Goal: Transaction & Acquisition: Purchase product/service

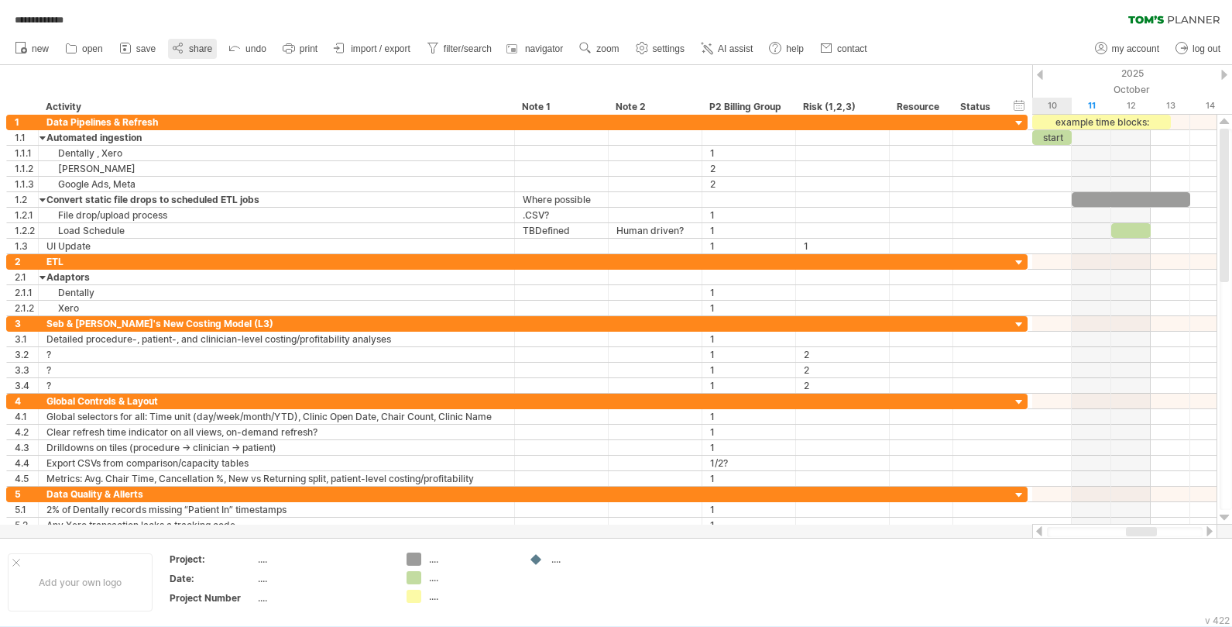
click at [198, 48] on span "share" at bounding box center [200, 48] width 23 height 11
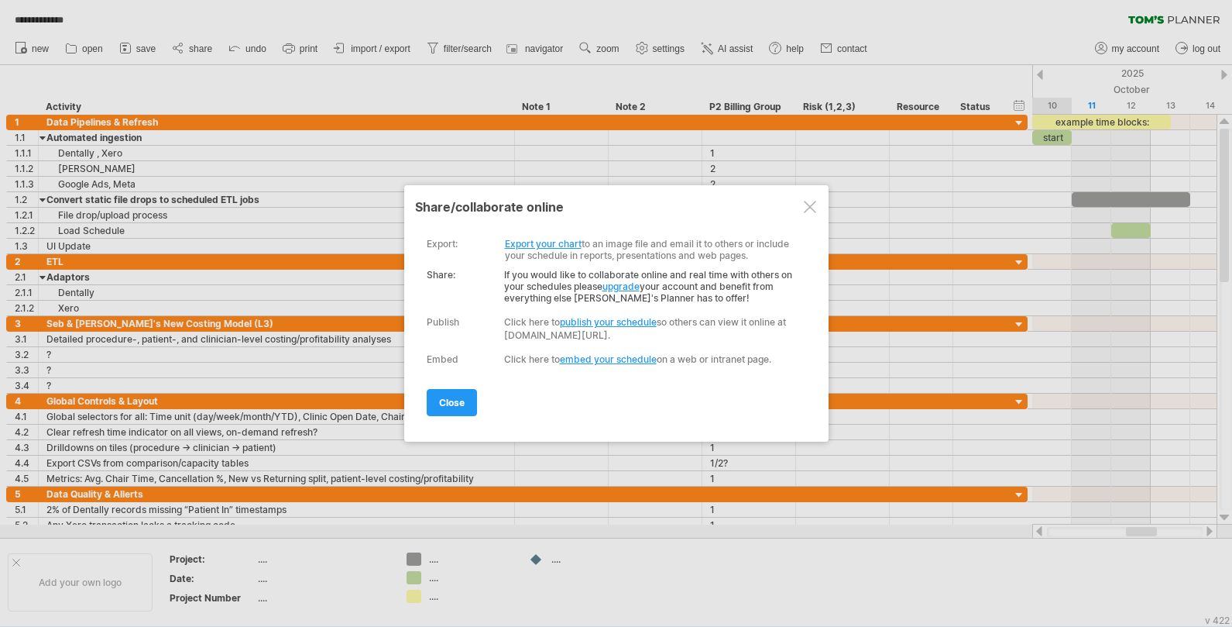
click at [631, 284] on link "upgrade" at bounding box center [621, 286] width 37 height 12
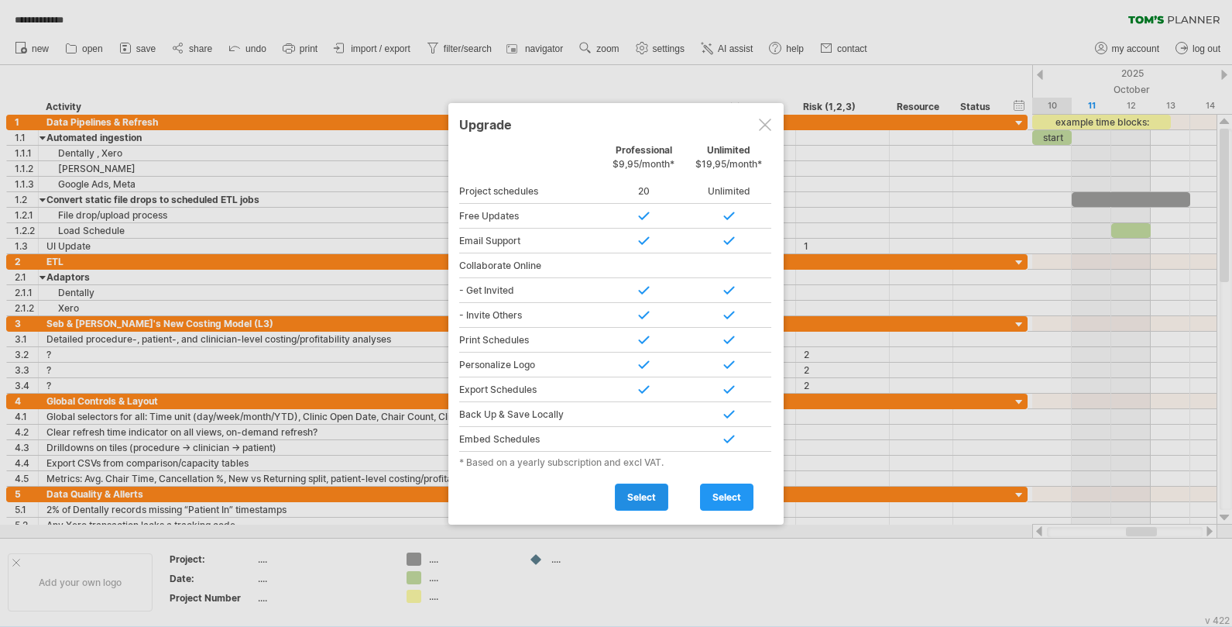
click at [643, 493] on span "select" at bounding box center [641, 497] width 29 height 12
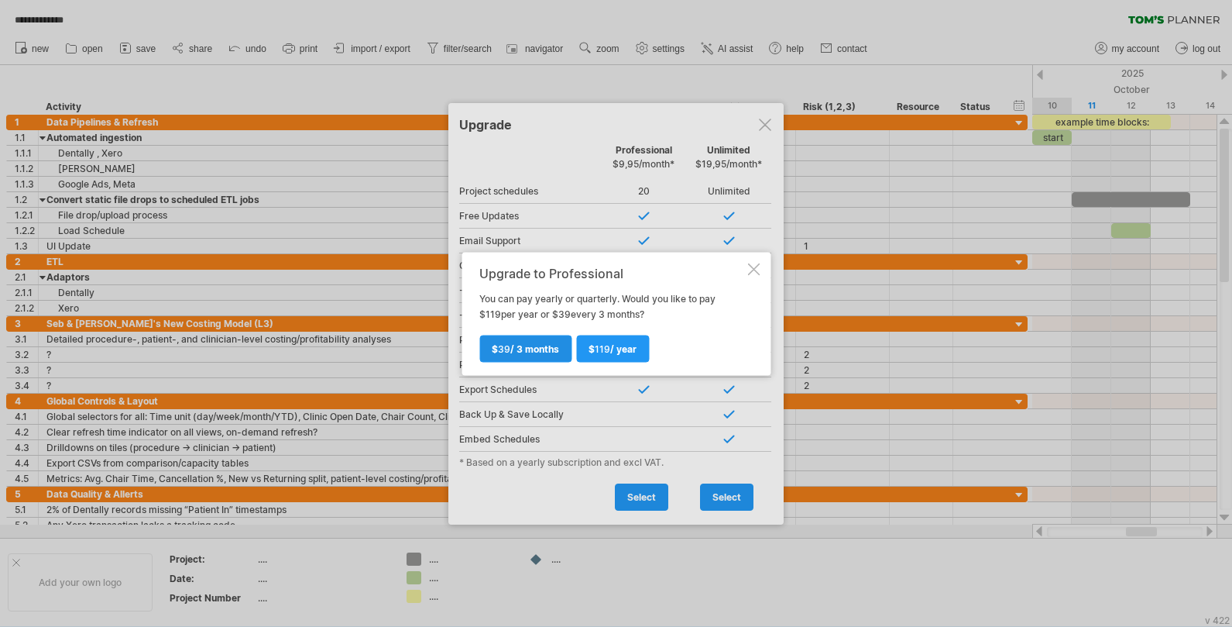
click at [514, 349] on span "$ 39 / 3 months" at bounding box center [525, 348] width 67 height 12
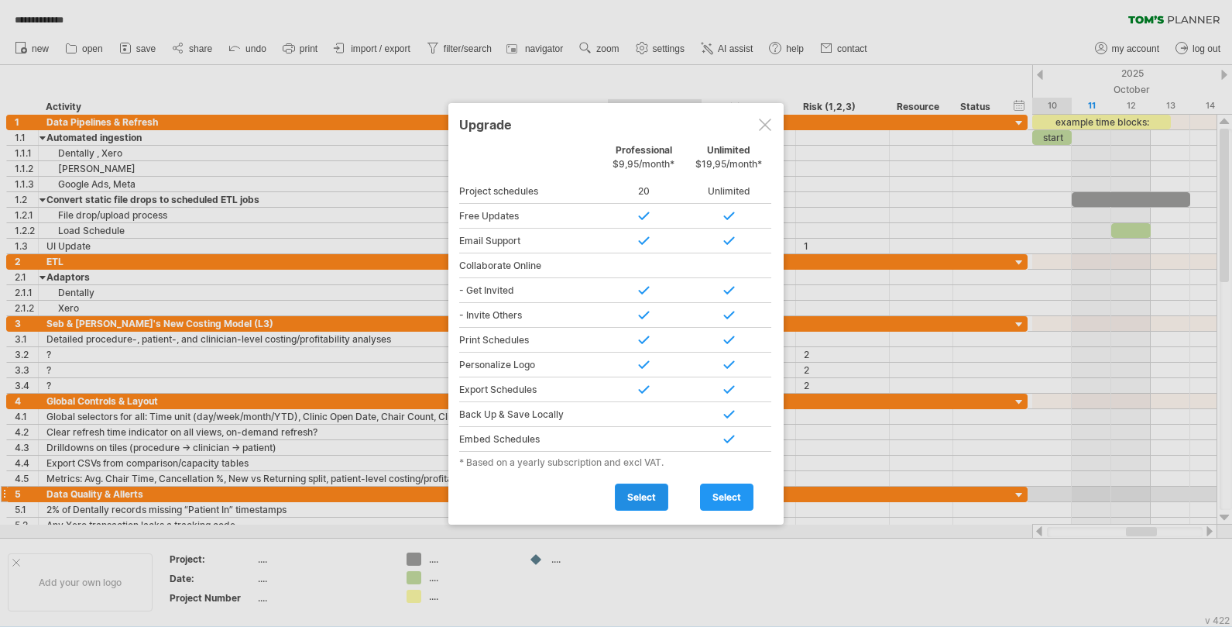
click at [639, 497] on span "select" at bounding box center [641, 497] width 29 height 12
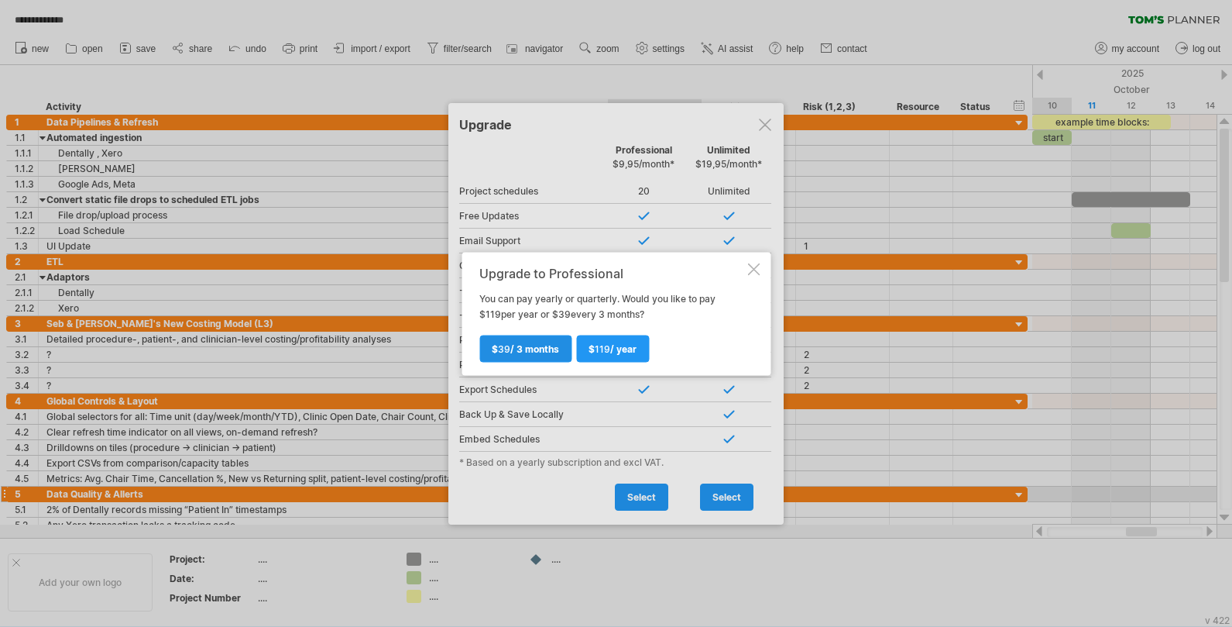
click at [535, 347] on span "$ 39 / 3 months" at bounding box center [525, 348] width 67 height 12
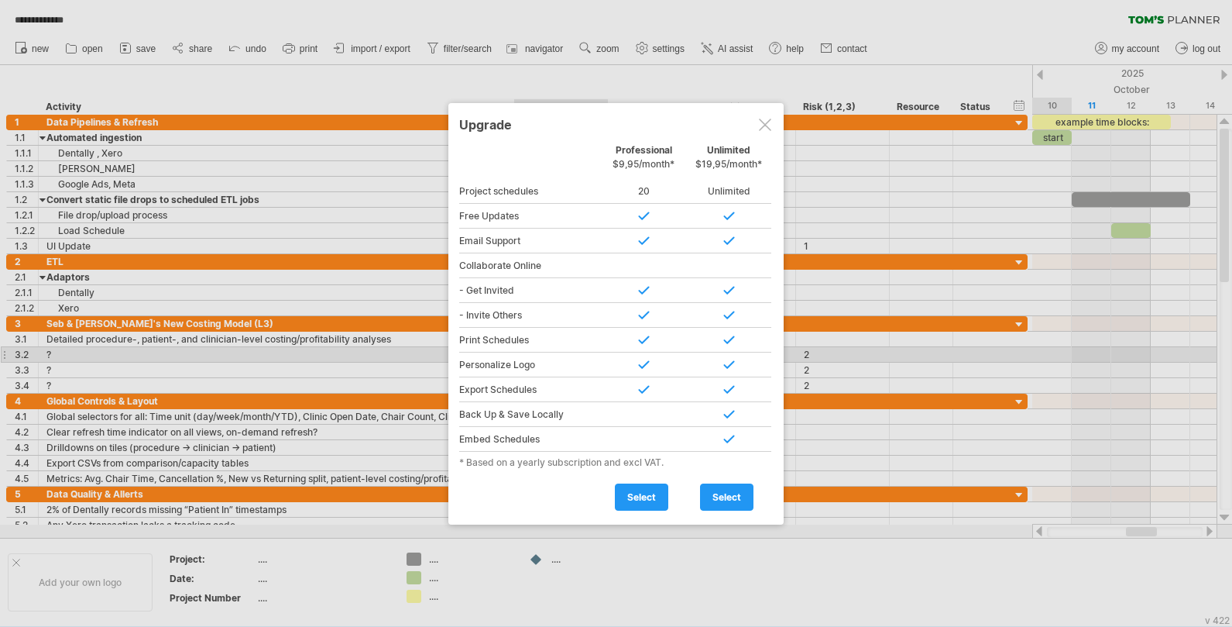
type input "**********"
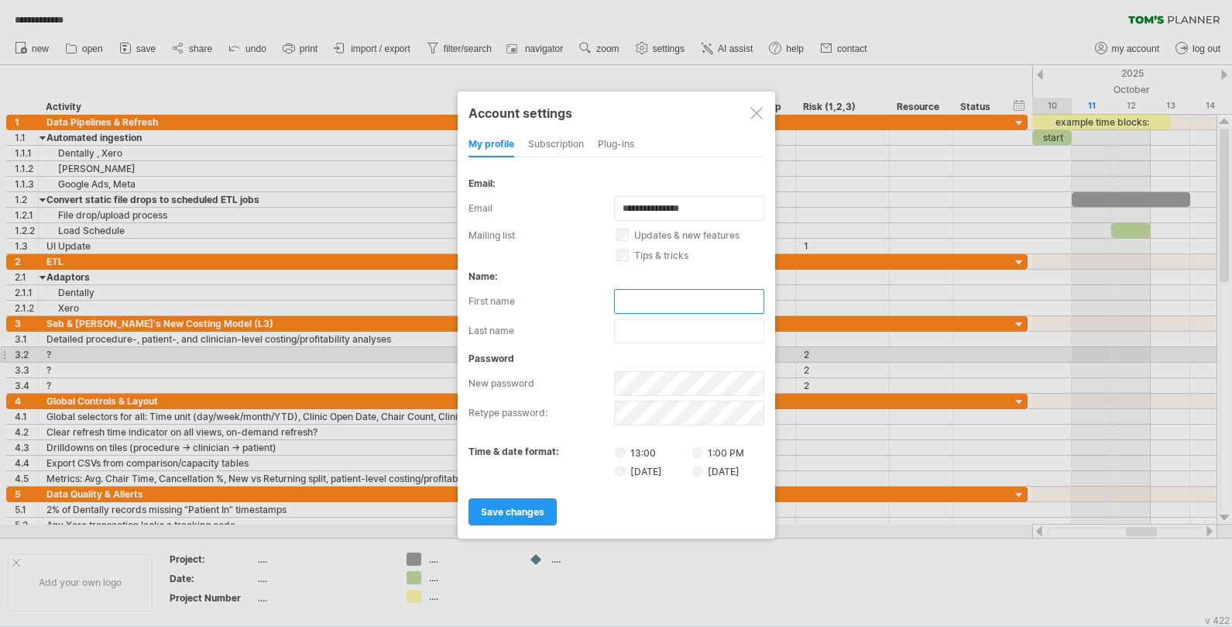
click at [627, 299] on input "text" at bounding box center [689, 301] width 150 height 25
type input "****"
type input "********"
click at [581, 383] on label "new password" at bounding box center [542, 383] width 146 height 25
click at [593, 365] on div "password new password retype password:" at bounding box center [617, 388] width 296 height 73
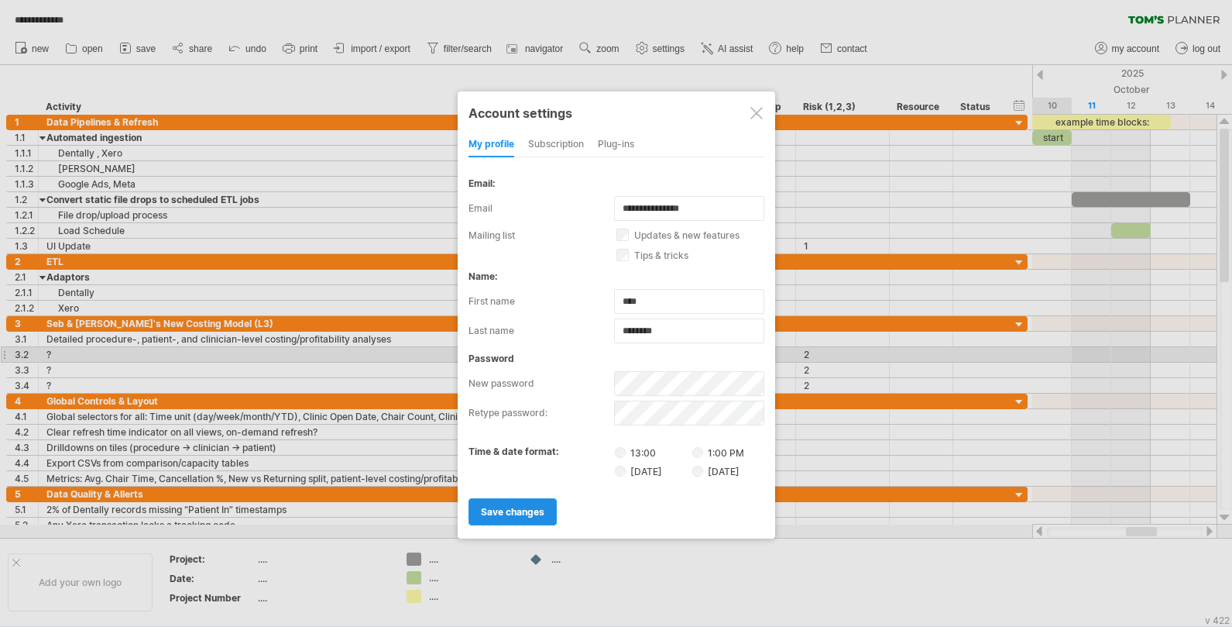
click at [541, 509] on span "save changes" at bounding box center [513, 512] width 64 height 12
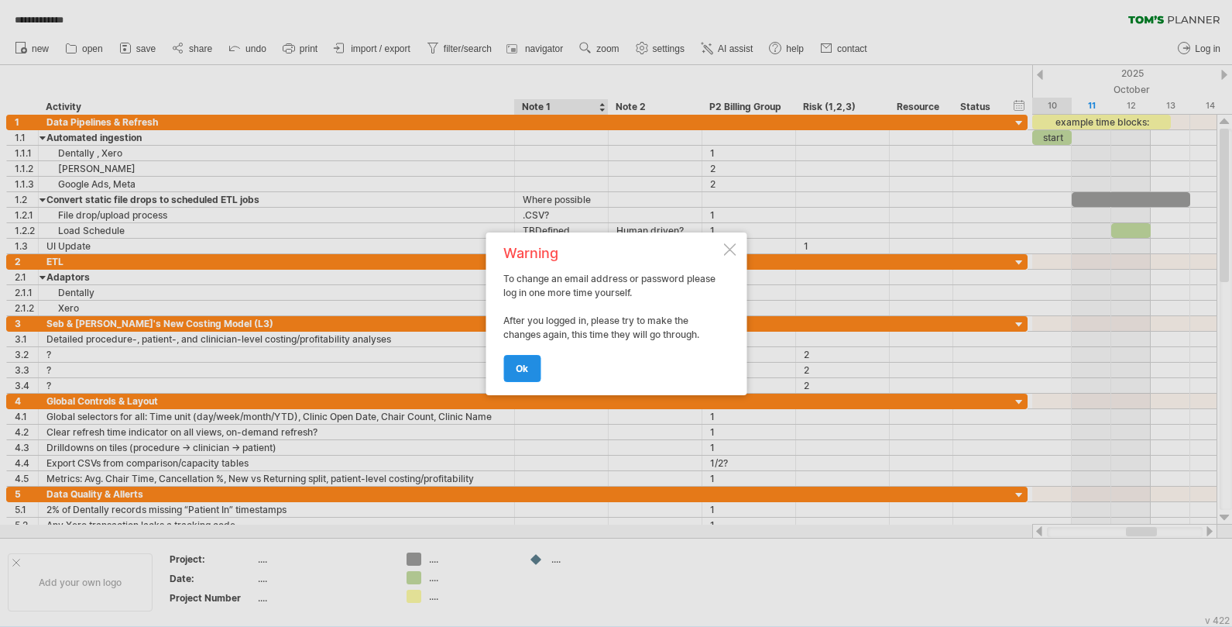
click at [524, 364] on span "ok" at bounding box center [522, 368] width 12 height 12
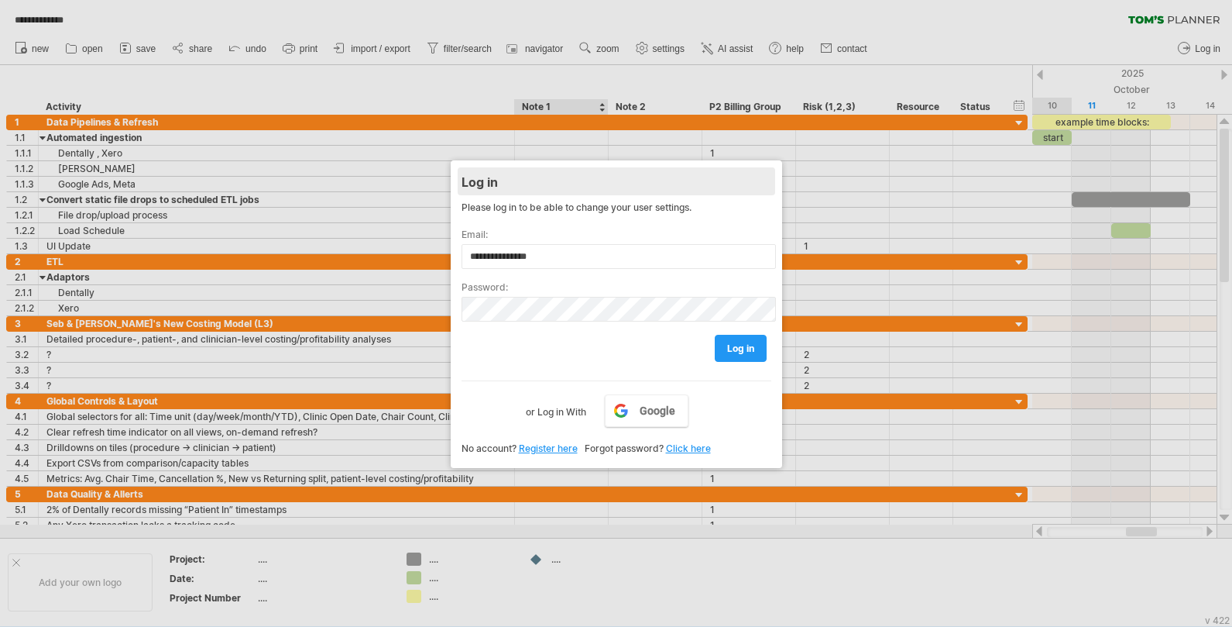
click at [764, 177] on div "Log in" at bounding box center [617, 181] width 310 height 28
click at [386, 204] on div at bounding box center [616, 313] width 1232 height 627
